Goal: Task Accomplishment & Management: Manage account settings

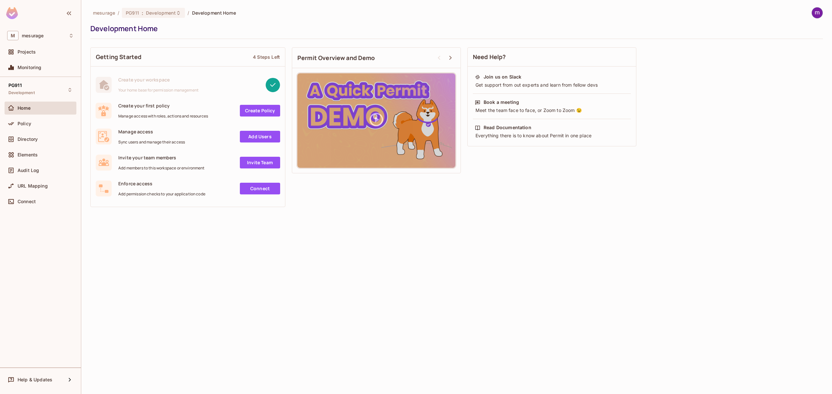
click at [818, 16] on img at bounding box center [816, 12] width 11 height 11
click at [725, 171] on div at bounding box center [416, 197] width 832 height 394
click at [25, 123] on span "Policy" at bounding box center [25, 123] width 14 height 5
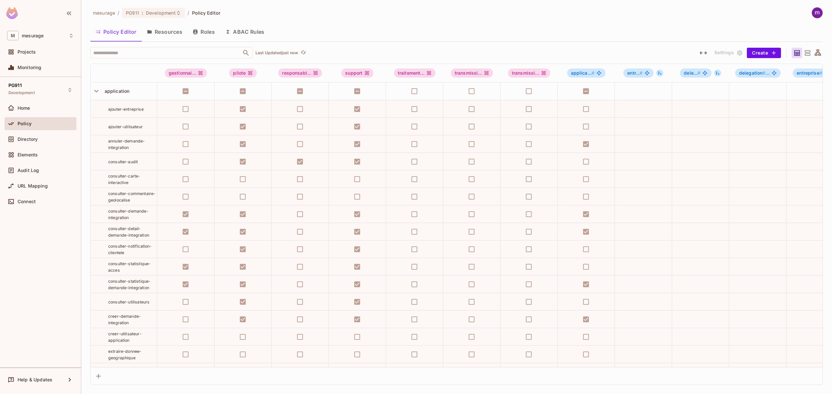
click at [173, 29] on button "Resources" at bounding box center [165, 32] width 46 height 16
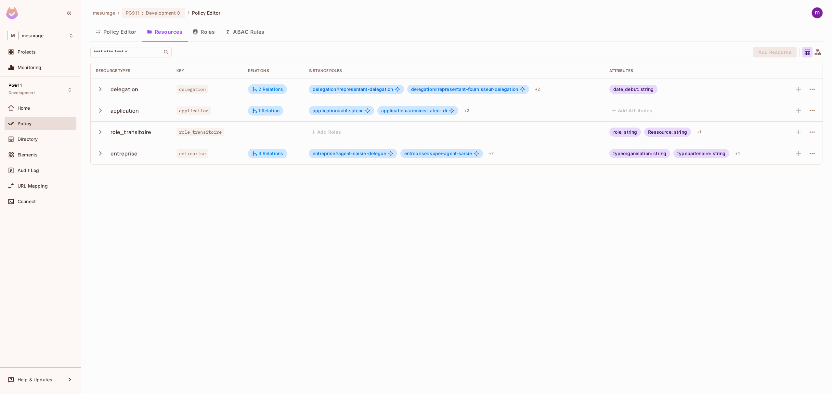
click at [197, 31] on icon "button" at bounding box center [195, 31] width 4 height 5
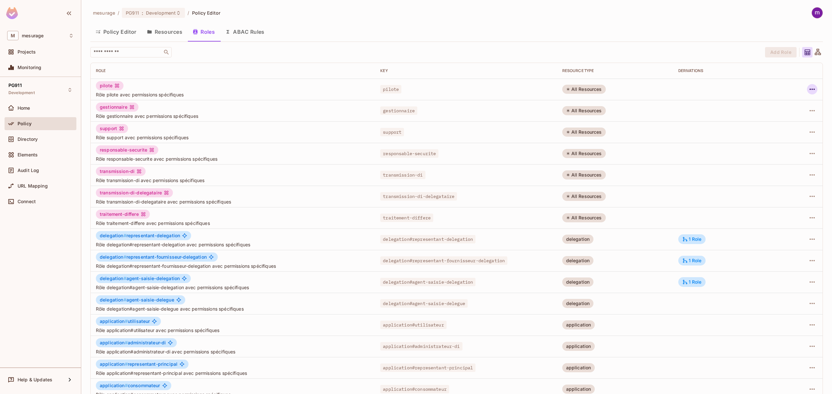
click at [808, 91] on icon "button" at bounding box center [812, 89] width 8 height 8
click at [689, 42] on div at bounding box center [416, 197] width 832 height 394
click at [689, 42] on div "mesurage / PG911 : Development / Policy Editor Policy Editor Resources Roles AB…" at bounding box center [456, 217] width 732 height 420
click at [812, 12] on img at bounding box center [816, 12] width 11 height 11
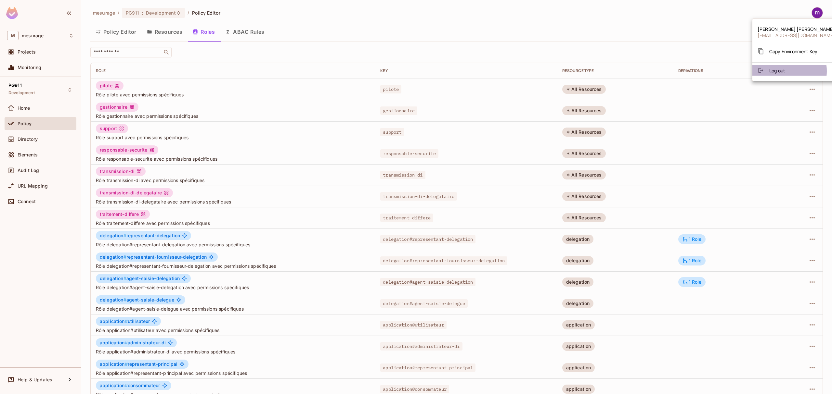
click at [781, 71] on span "Log out" at bounding box center [777, 71] width 16 height 6
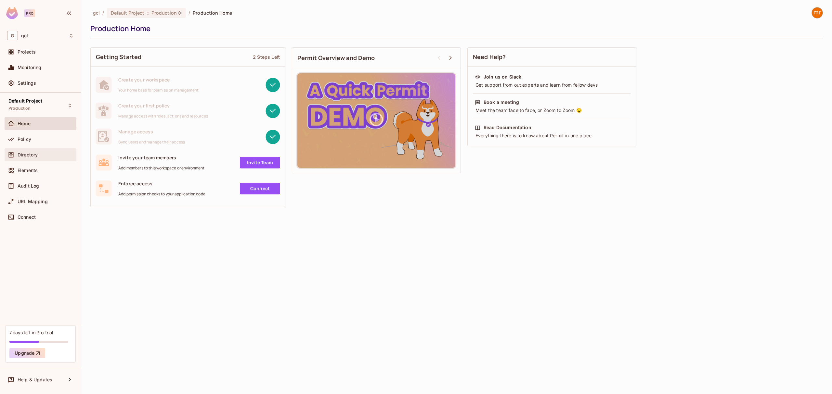
click at [30, 154] on span "Directory" at bounding box center [28, 154] width 20 height 5
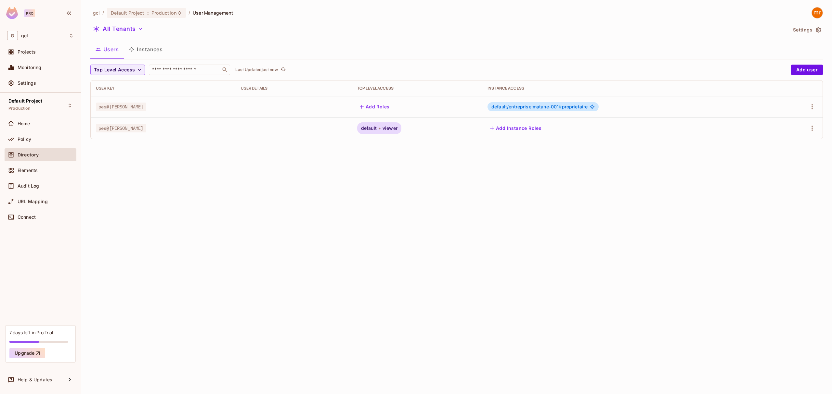
click at [147, 50] on button "Instances" at bounding box center [146, 49] width 44 height 16
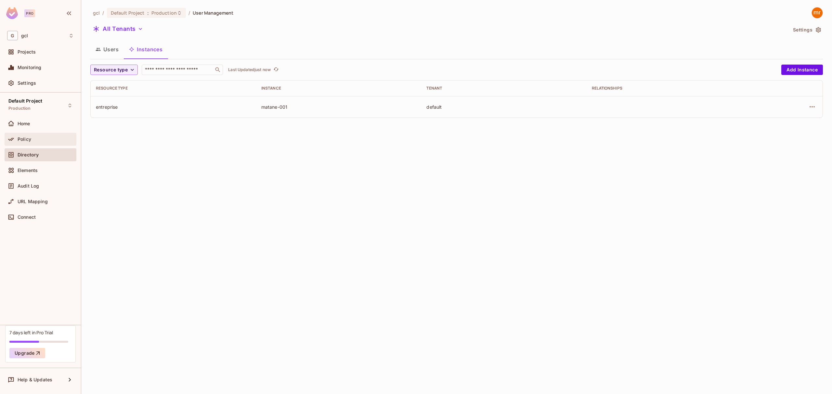
click at [29, 137] on span "Policy" at bounding box center [25, 139] width 14 height 5
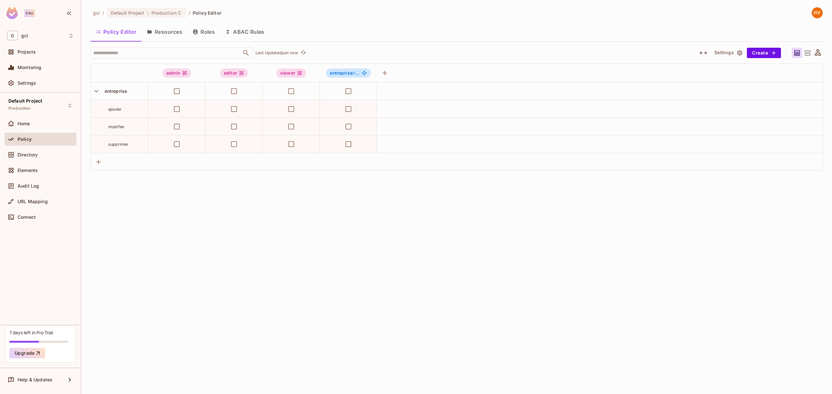
click at [198, 31] on icon "button" at bounding box center [195, 31] width 5 height 5
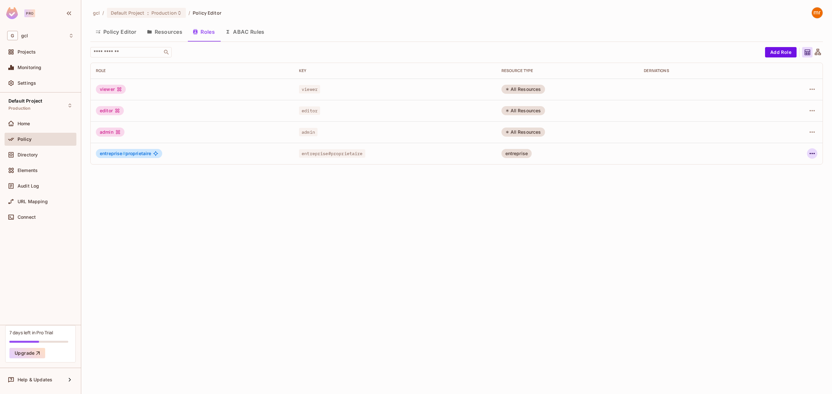
click at [808, 156] on button "button" at bounding box center [812, 153] width 10 height 10
click at [792, 182] on div "Edit Attributes" at bounding box center [789, 183] width 32 height 6
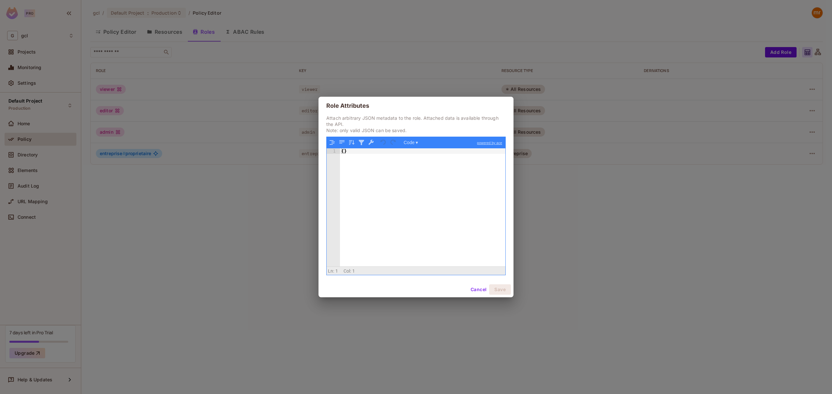
click at [343, 151] on div "{ }" at bounding box center [422, 213] width 165 height 130
click at [342, 152] on div "{ DescriptionFr: "Propriétaire" }" at bounding box center [422, 213] width 165 height 130
click at [412, 141] on button "Code ▾" at bounding box center [410, 142] width 19 height 8
drag, startPoint x: 417, startPoint y: 160, endPoint x: 493, endPoint y: 54, distance: 130.7
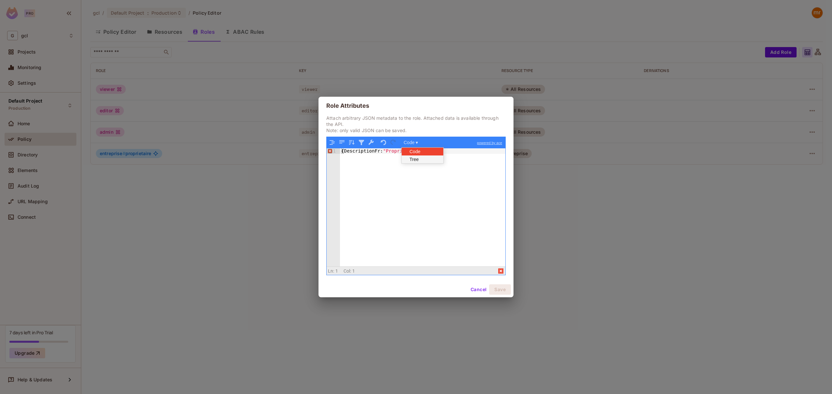
click at [416, 160] on div "Tree" at bounding box center [421, 160] width 39 height 8
click at [343, 151] on div "{ DescriptionFr: "Propriétaire" }" at bounding box center [422, 213] width 165 height 130
click at [379, 151] on div "{ "DescriptionFr:" Propriétaire "}" at bounding box center [422, 213] width 165 height 130
click at [441, 164] on div "{ "DescriptionFr" : "Propriétaire" }" at bounding box center [422, 213] width 165 height 130
click at [497, 289] on button "Save" at bounding box center [500, 290] width 22 height 10
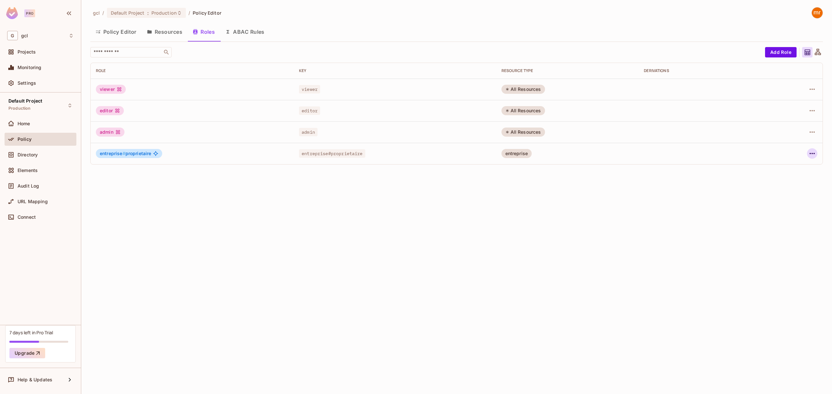
click at [812, 155] on icon "button" at bounding box center [812, 154] width 8 height 8
click at [708, 203] on div at bounding box center [416, 197] width 832 height 394
click at [386, 201] on div "gcl / Default Project : Production / Policy Editor Policy Editor Resources Role…" at bounding box center [456, 197] width 750 height 394
click at [368, 50] on div "​" at bounding box center [425, 52] width 671 height 10
click at [814, 155] on icon "button" at bounding box center [812, 154] width 8 height 8
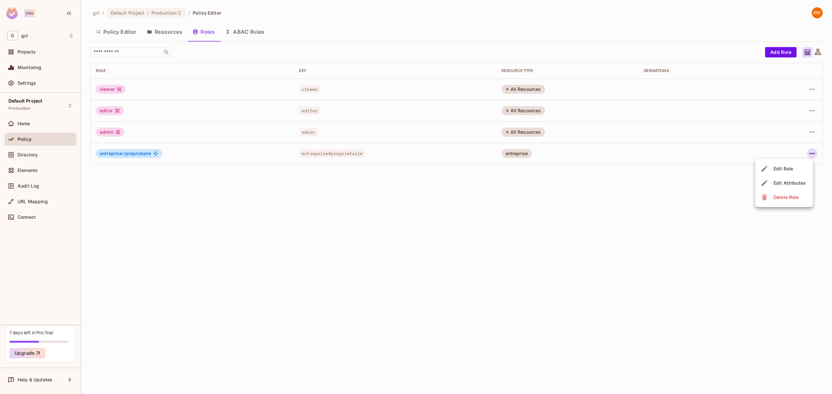
click at [793, 182] on div "Edit Attributes" at bounding box center [789, 183] width 32 height 6
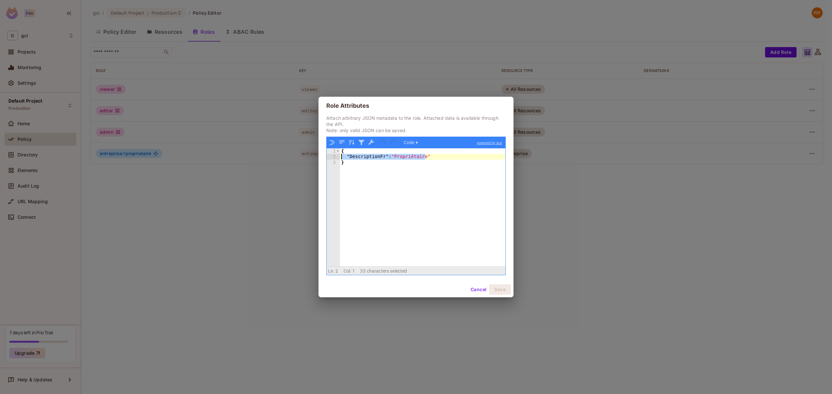
drag, startPoint x: 440, startPoint y: 159, endPoint x: 338, endPoint y: 158, distance: 101.0
click at [338, 158] on div "1 2 3 { "DescriptionFr" : "Propriétaire" } XXXXXXXXXXXXXXXXXXXXXXXXXXXXXXXXXXXX…" at bounding box center [415, 207] width 179 height 118
click at [376, 156] on div "{ "DescriptionFr" : "Propriétaire" }" at bounding box center [422, 207] width 165 height 118
click at [377, 157] on div "{ "DescriptionFr" : "Propriétaire" }" at bounding box center [422, 213] width 165 height 130
click at [409, 159] on div "{ "DescriptionFr" : "Propriétaire" }" at bounding box center [422, 213] width 165 height 130
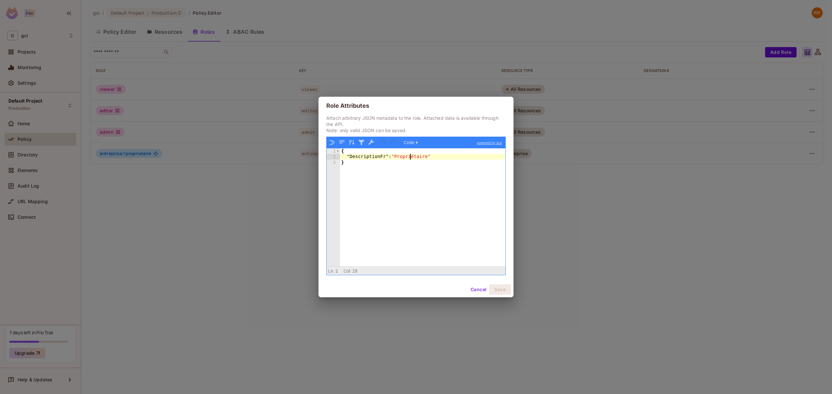
click at [409, 159] on div "{ "DescriptionFr" : "Propriétaire" }" at bounding box center [422, 213] width 165 height 130
click at [481, 292] on button "Cancel" at bounding box center [478, 290] width 21 height 10
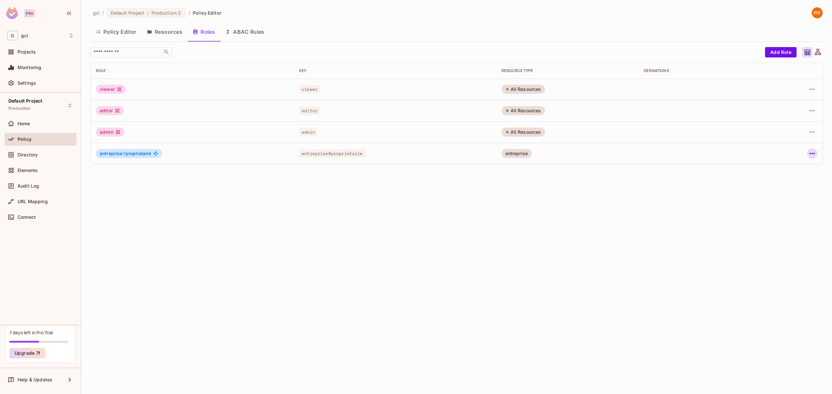
click at [813, 151] on icon "button" at bounding box center [812, 154] width 8 height 8
click at [778, 183] on div "Edit Attributes" at bounding box center [789, 183] width 32 height 6
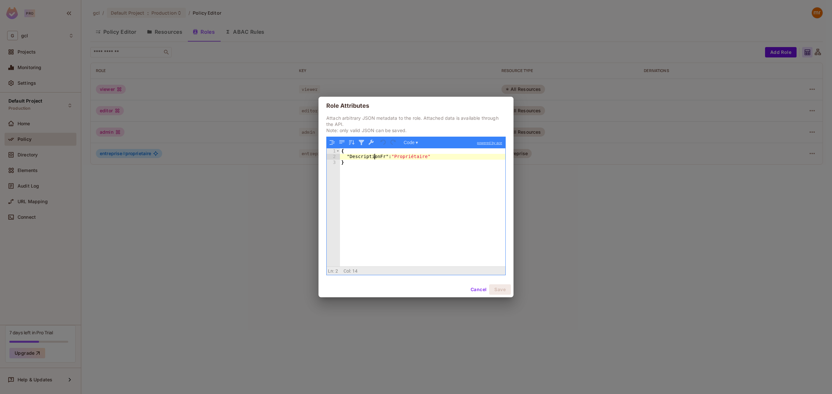
click at [373, 155] on div "{ "DescriptionFr" : "Propriétaire" }" at bounding box center [422, 213] width 165 height 130
drag, startPoint x: 381, startPoint y: 158, endPoint x: 366, endPoint y: 158, distance: 15.6
click at [377, 158] on div "{ "DescriptionFr" : "Propriétaire" }" at bounding box center [422, 213] width 165 height 130
click at [363, 158] on div "{ "DescriptionFr" : "Propriétaire" }" at bounding box center [422, 213] width 165 height 130
drag, startPoint x: 444, startPoint y: 157, endPoint x: 440, endPoint y: 156, distance: 3.9
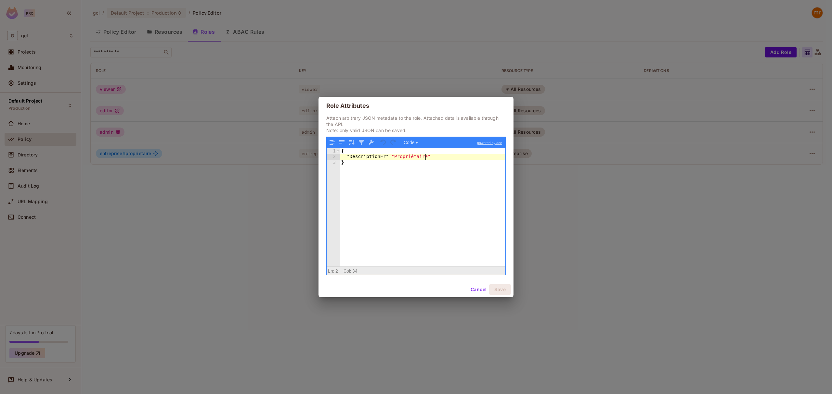
click at [440, 156] on div "{ "DescriptionFr" : "Propriétaire" }" at bounding box center [422, 213] width 165 height 130
click at [377, 162] on div "{ "DescriptionFr" : "Propriétaire" , "DescriptionFr" : "Propriétaire" , }" at bounding box center [422, 213] width 165 height 130
drag, startPoint x: 358, startPoint y: 166, endPoint x: 334, endPoint y: 146, distance: 31.6
click at [334, 146] on div "Code ▾ powered by ace 1 2 3 { "DescriptionFr" : "Propriétaire" } XXXXXXXXXXXXXX…" at bounding box center [415, 206] width 179 height 139
click at [377, 161] on div "{ "DescriptionFr" : "Propriétaire" }" at bounding box center [422, 207] width 165 height 118
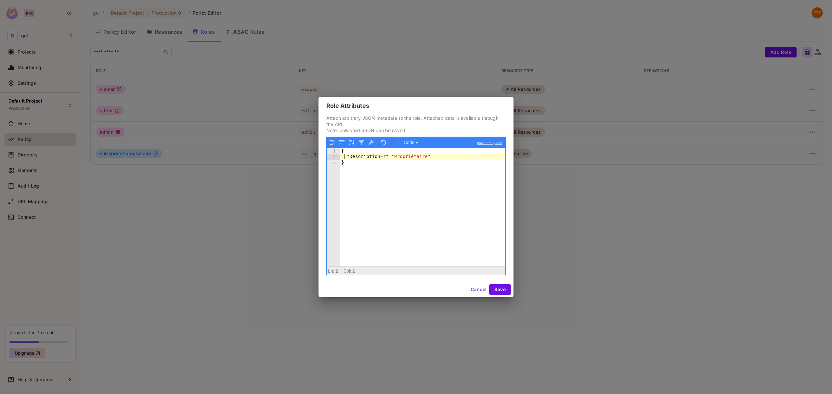
click at [344, 156] on div "{ "DescriptionFr" : "Propriétaire" }" at bounding box center [422, 213] width 165 height 130
click at [349, 158] on div "{ "DescriptionFr" : "Propriétaire" }" at bounding box center [422, 213] width 165 height 130
drag, startPoint x: 384, startPoint y: 156, endPoint x: 346, endPoint y: 156, distance: 38.0
click at [346, 156] on div "{ "DescriptionFr" : "Propriétaire" }" at bounding box center [422, 213] width 165 height 130
click at [347, 157] on div "{ "DescriptionFr" : "Propriétaire" }" at bounding box center [422, 207] width 165 height 118
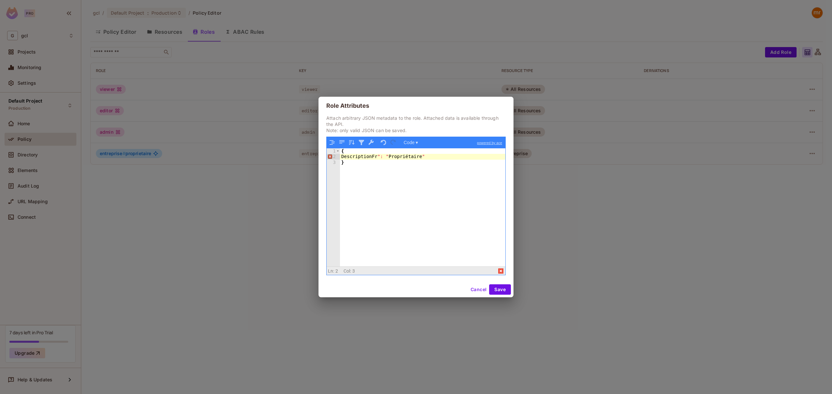
click at [379, 156] on div "{ DescriptionFr ": " Propriétaire " }" at bounding box center [422, 213] width 165 height 130
click at [477, 290] on button "Cancel" at bounding box center [478, 290] width 21 height 10
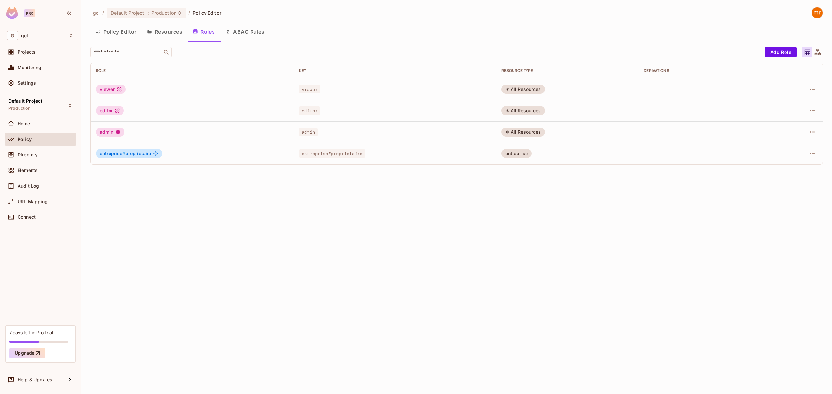
click at [451, 250] on div "gcl / Default Project : Production / Policy Editor Policy Editor Resources Role…" at bounding box center [456, 197] width 750 height 394
click at [808, 153] on icon "button" at bounding box center [812, 154] width 8 height 8
click at [779, 172] on div "Edit Role" at bounding box center [782, 169] width 19 height 6
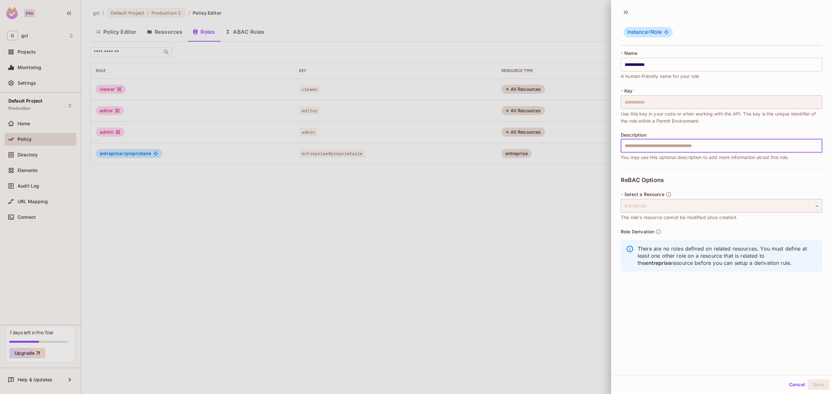
click at [646, 146] on input "text" at bounding box center [720, 146] width 201 height 14
drag, startPoint x: 763, startPoint y: 157, endPoint x: 615, endPoint y: 159, distance: 148.5
click at [615, 159] on div "**********" at bounding box center [721, 165] width 221 height 236
click at [629, 159] on span "You may use this optional description to add more information about this role." at bounding box center [704, 157] width 168 height 7
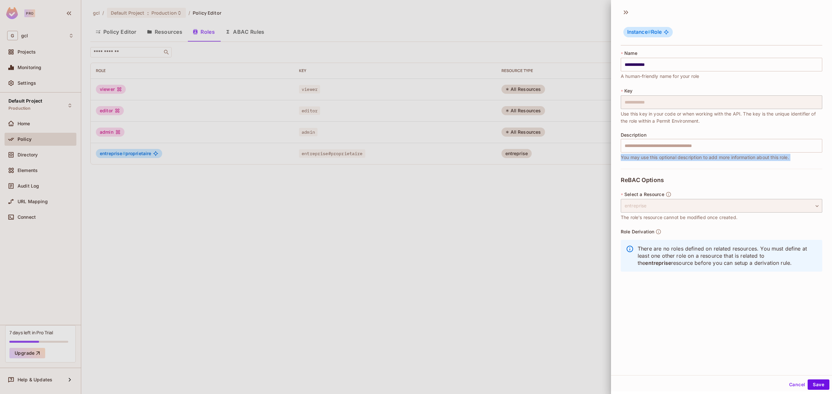
click at [629, 159] on span "You may use this optional description to add more information about this role." at bounding box center [704, 157] width 168 height 7
click at [630, 159] on span "You may use this optional description to add more information about this role." at bounding box center [704, 157] width 168 height 7
click at [633, 147] on input "text" at bounding box center [720, 146] width 201 height 14
click at [637, 148] on input "text" at bounding box center [720, 146] width 201 height 14
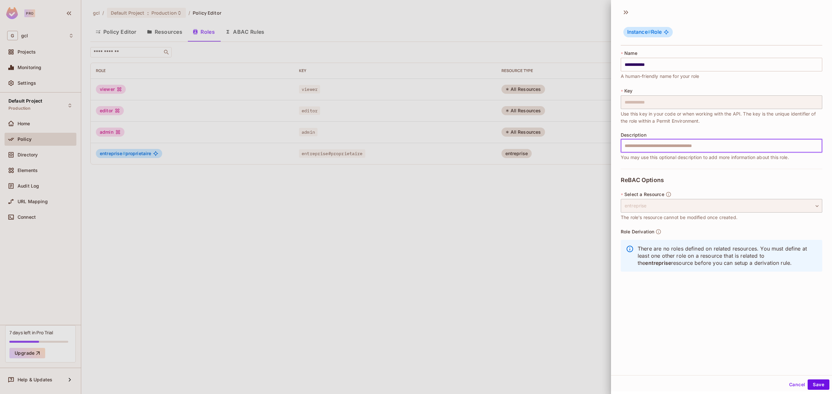
click at [495, 196] on div at bounding box center [416, 197] width 832 height 394
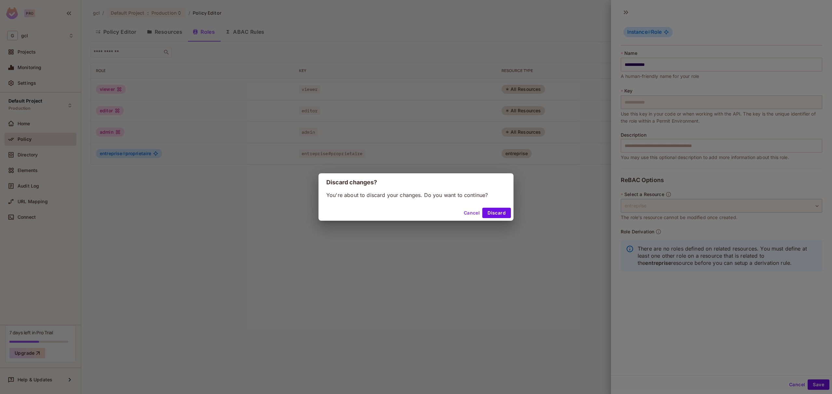
click at [476, 211] on button "Cancel" at bounding box center [471, 213] width 21 height 10
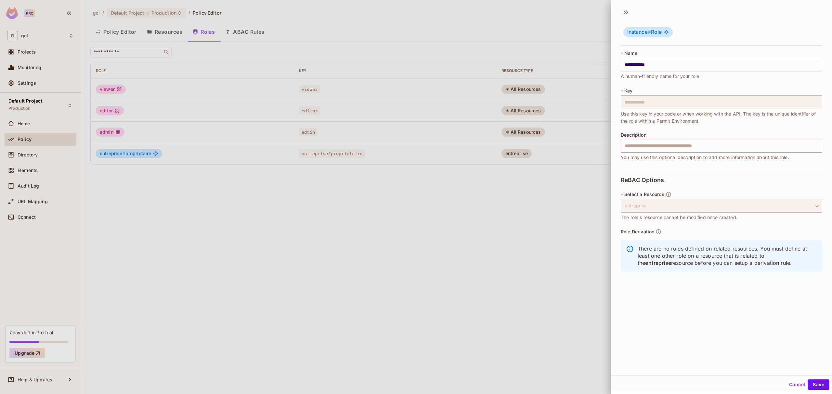
click at [645, 147] on input "text" at bounding box center [720, 146] width 201 height 14
click at [789, 383] on button "Cancel" at bounding box center [796, 385] width 21 height 10
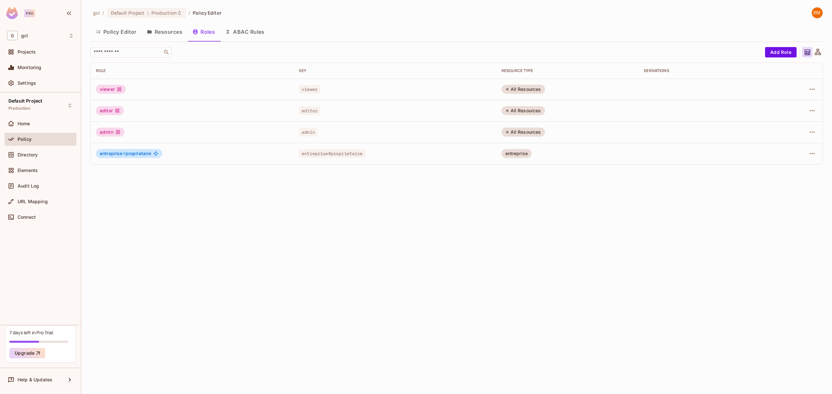
click at [537, 236] on div "gcl / Default Project : Production / Policy Editor Policy Editor Resources Role…" at bounding box center [456, 197] width 750 height 394
click at [330, 235] on div "gcl / Default Project : Production / Policy Editor Policy Editor Resources Role…" at bounding box center [456, 197] width 750 height 394
click at [812, 157] on icon "button" at bounding box center [812, 154] width 8 height 8
click at [791, 168] on div "Edit Role" at bounding box center [782, 169] width 19 height 6
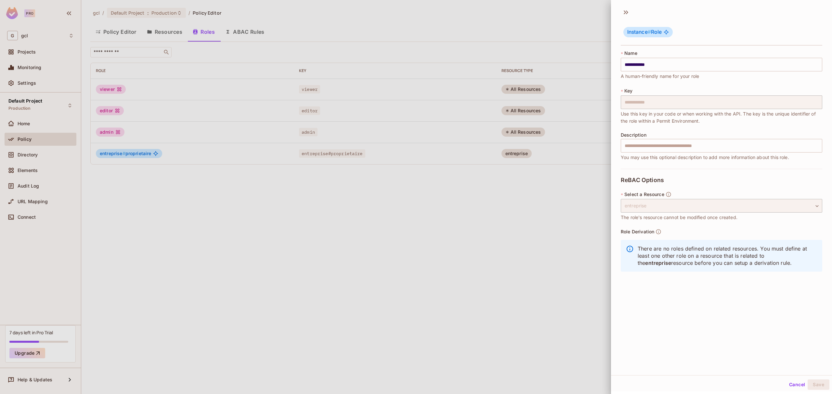
click at [295, 247] on div at bounding box center [416, 197] width 832 height 394
